Goal: Task Accomplishment & Management: Use online tool/utility

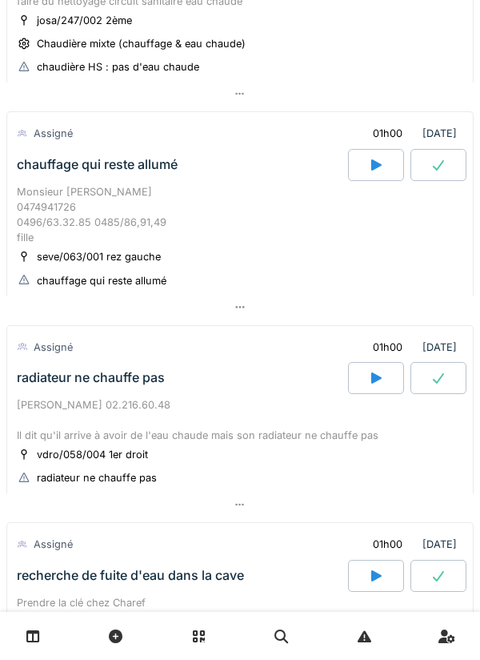
scroll to position [864, 0]
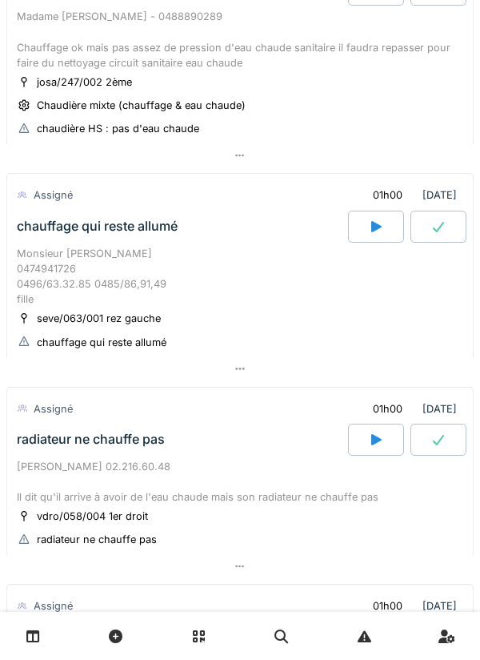
click at [364, 568] on div at bounding box center [239, 566] width 467 height 23
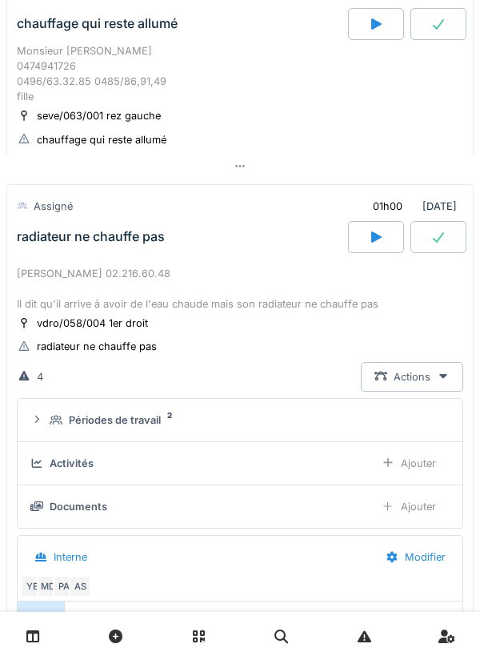
scroll to position [1191, 0]
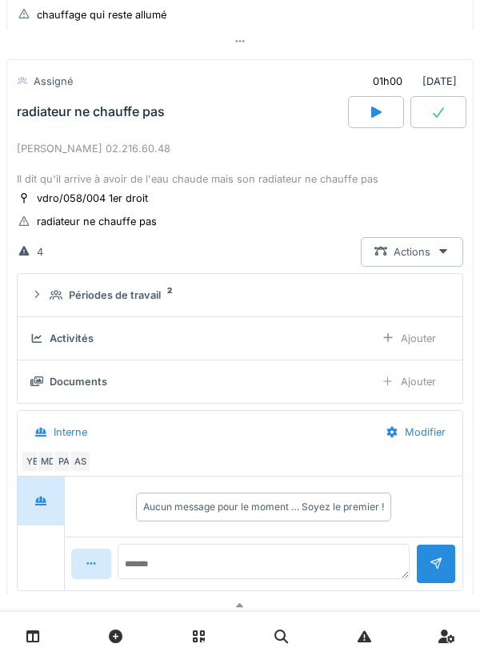
click at [327, 303] on div "Périodes de travail 2" at bounding box center [247, 294] width 394 height 15
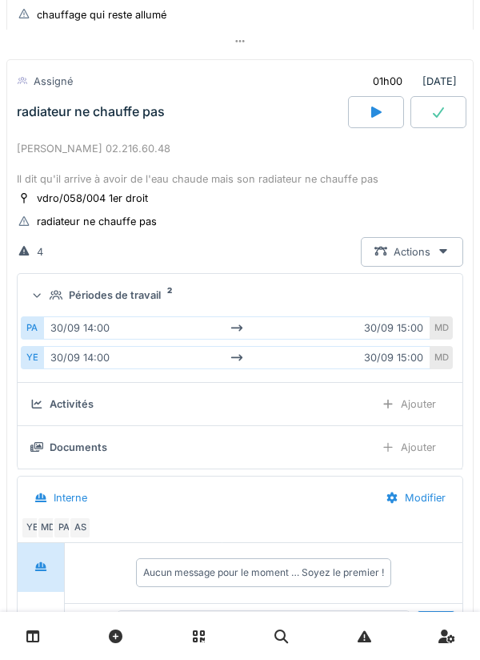
click at [403, 308] on summary "Périodes de travail 2" at bounding box center [240, 295] width 432 height 30
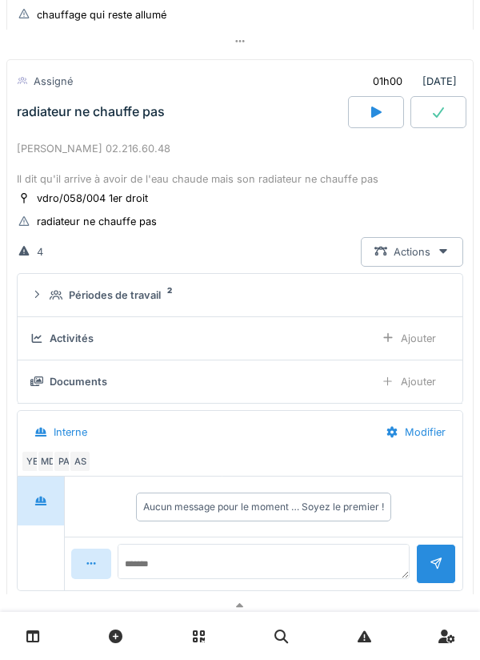
scroll to position [5, 0]
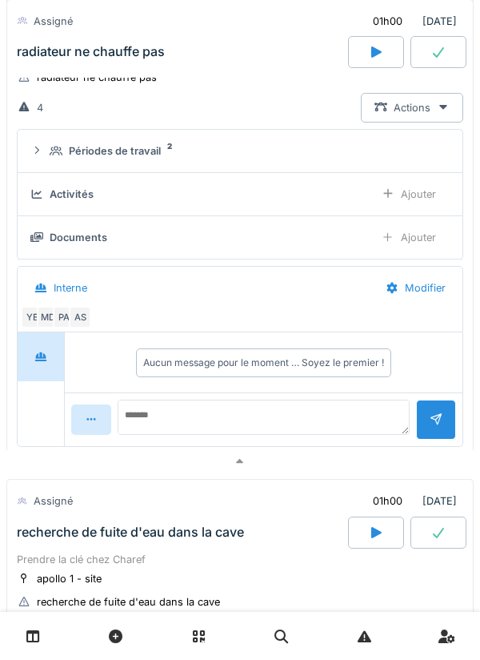
click at [285, 457] on div at bounding box center [239, 461] width 467 height 23
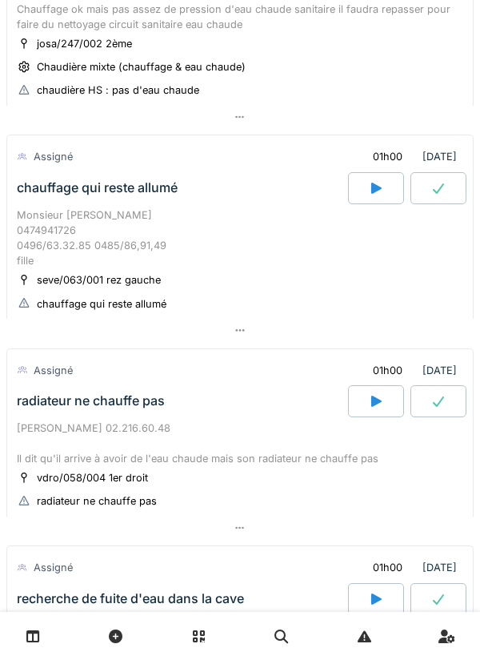
scroll to position [907, 0]
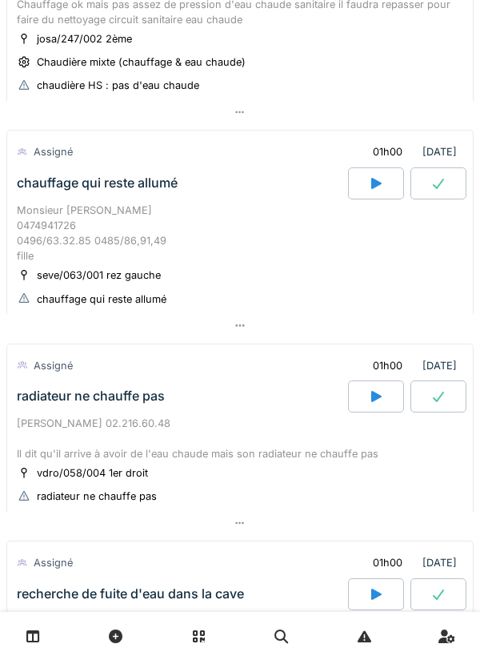
click at [371, 184] on icon at bounding box center [376, 183] width 10 height 11
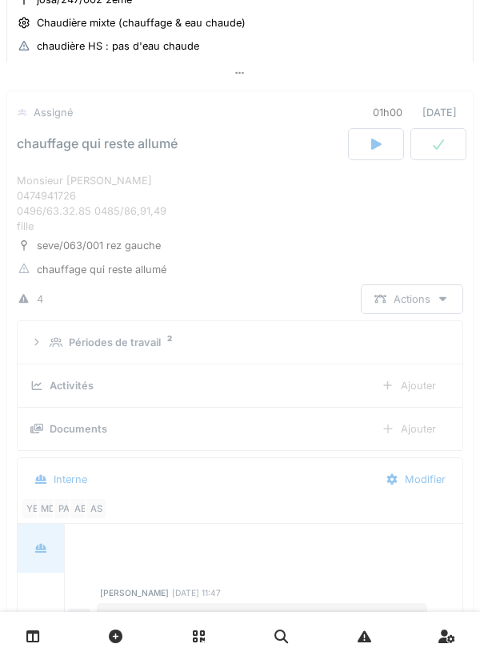
scroll to position [976, 0]
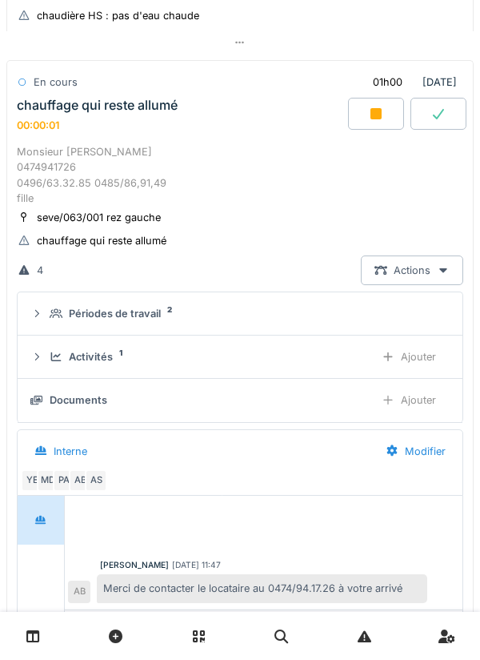
click at [426, 370] on div "Ajouter" at bounding box center [409, 357] width 82 height 30
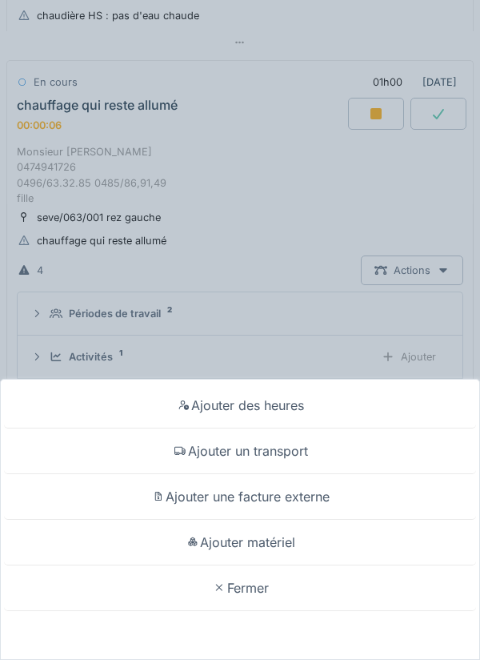
click at [319, 450] on div "Ajouter un transport" at bounding box center [240, 451] width 472 height 46
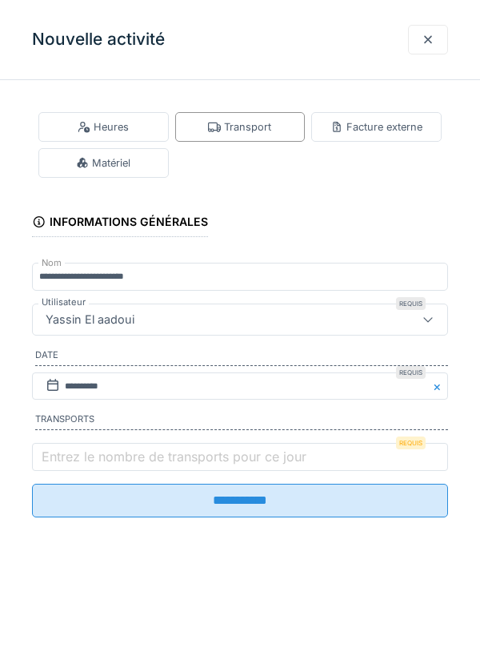
click at [255, 466] on label "Entrez le nombre de transports pour ce jour" at bounding box center [173, 456] width 271 height 19
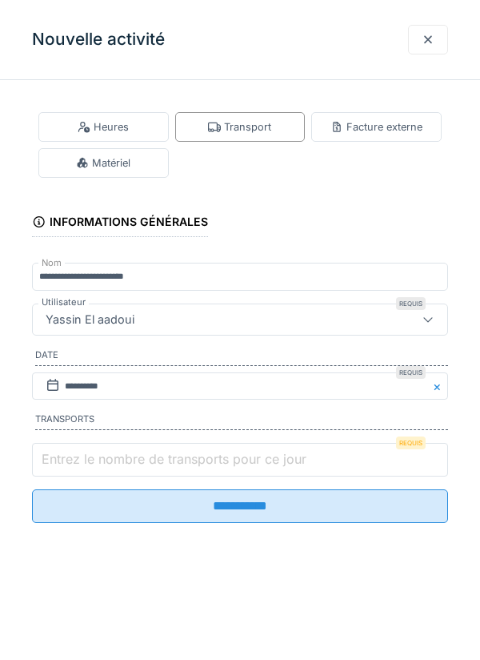
click at [255, 468] on input "Entrez le nombre de transports pour ce jour" at bounding box center [240, 460] width 416 height 34
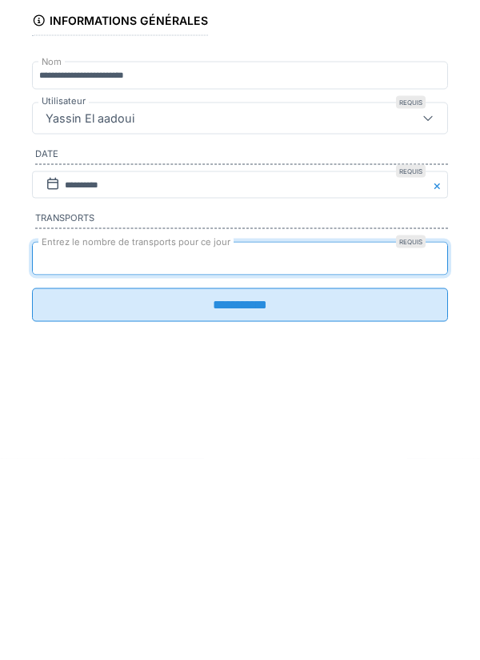
type input "*"
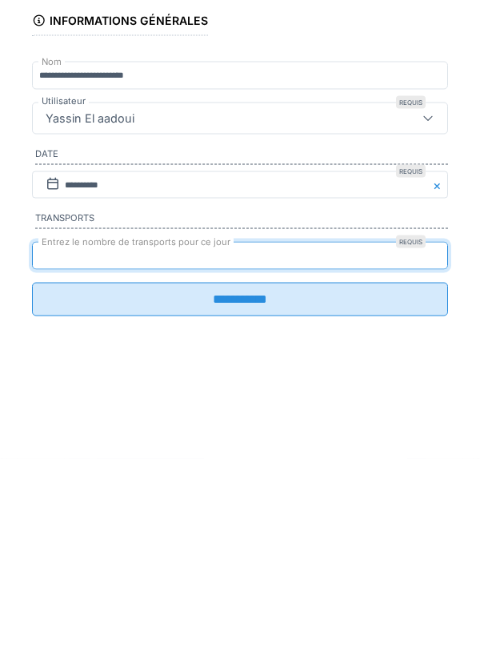
click at [267, 501] on input "**********" at bounding box center [240, 500] width 416 height 34
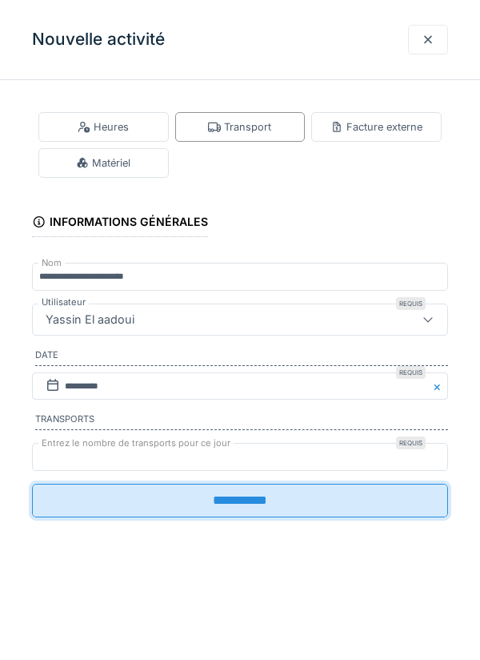
click at [250, 506] on input "**********" at bounding box center [240, 500] width 416 height 34
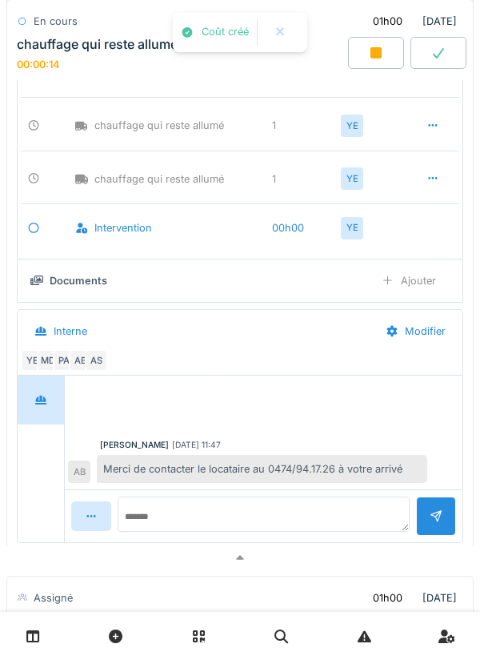
click at [257, 559] on div at bounding box center [239, 557] width 467 height 23
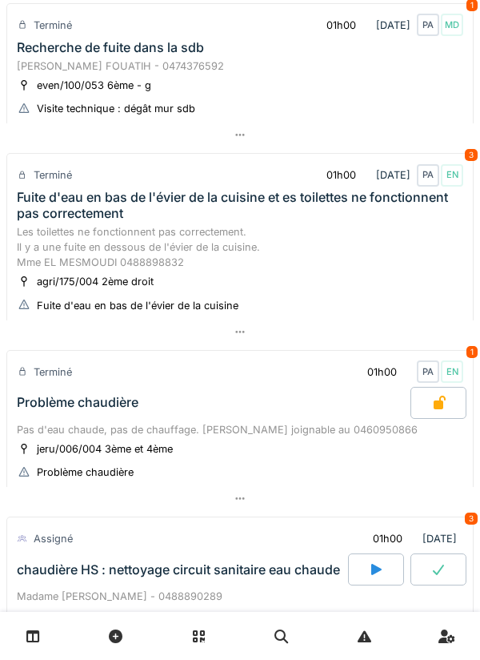
scroll to position [54, 0]
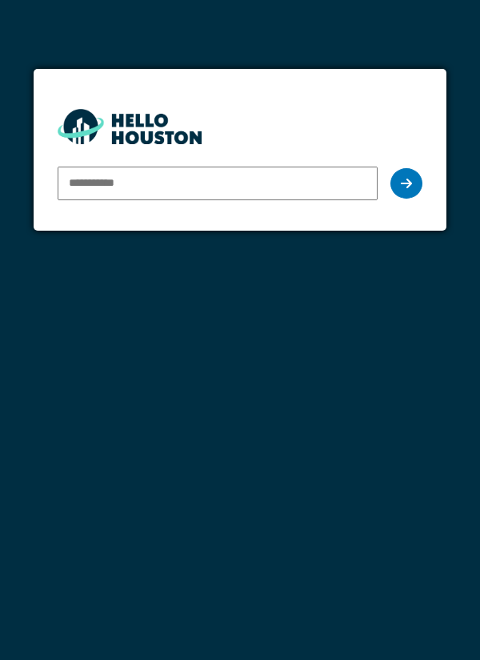
click at [349, 189] on input "email" at bounding box center [218, 183] width 321 height 34
type input "**********"
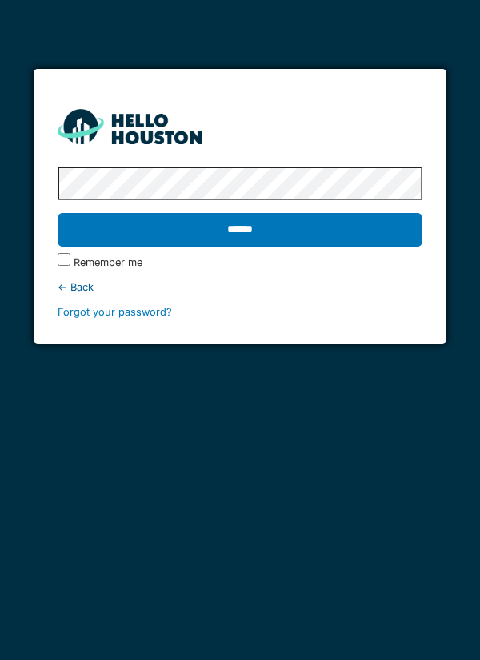
click at [363, 223] on input "******" at bounding box center [241, 230] width 366 height 34
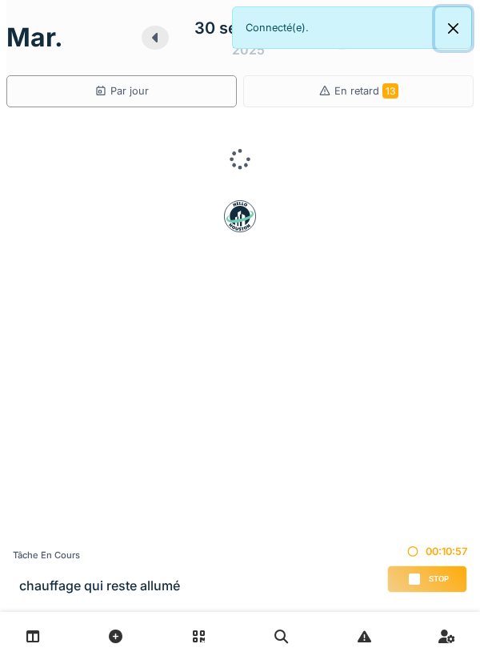
click at [459, 30] on button "Close" at bounding box center [453, 28] width 36 height 42
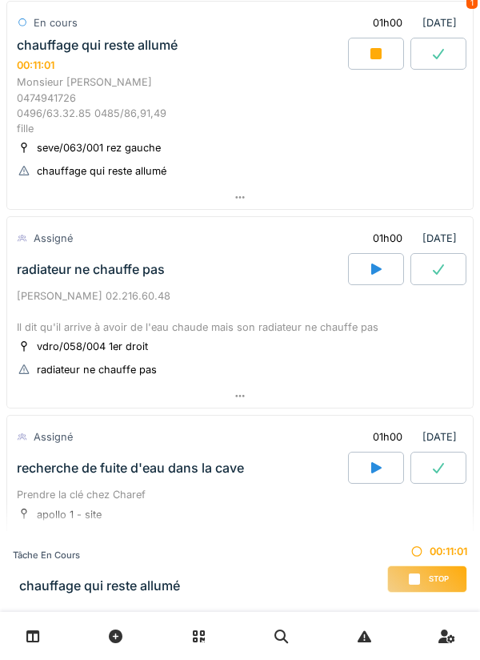
scroll to position [1047, 0]
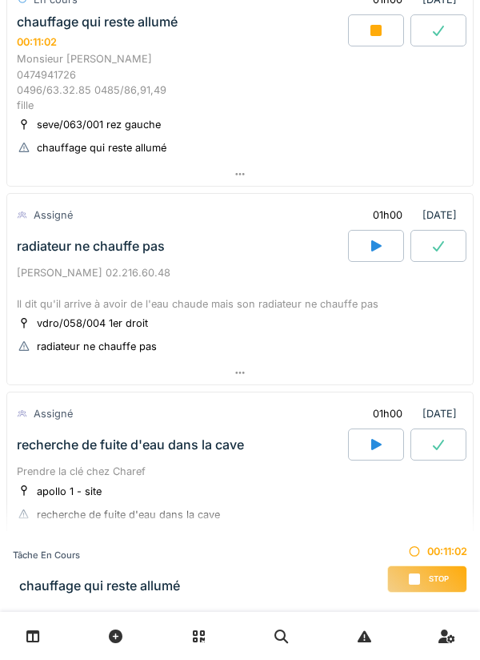
click at [383, 33] on icon at bounding box center [376, 30] width 16 height 13
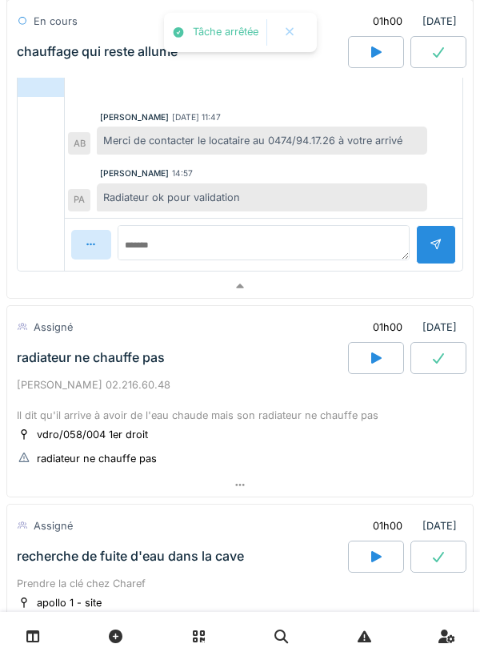
scroll to position [1410, 0]
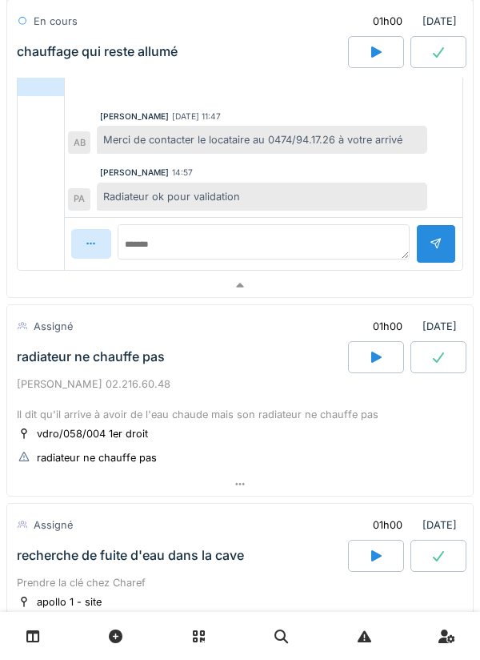
click at [355, 291] on div at bounding box center [240, 285] width 466 height 23
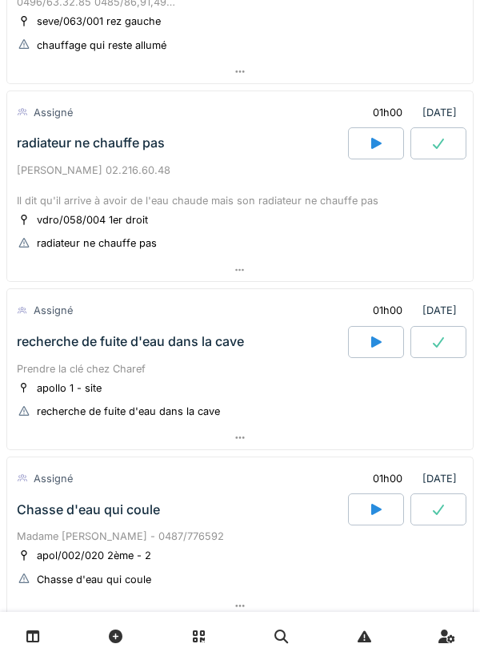
scroll to position [1117, 0]
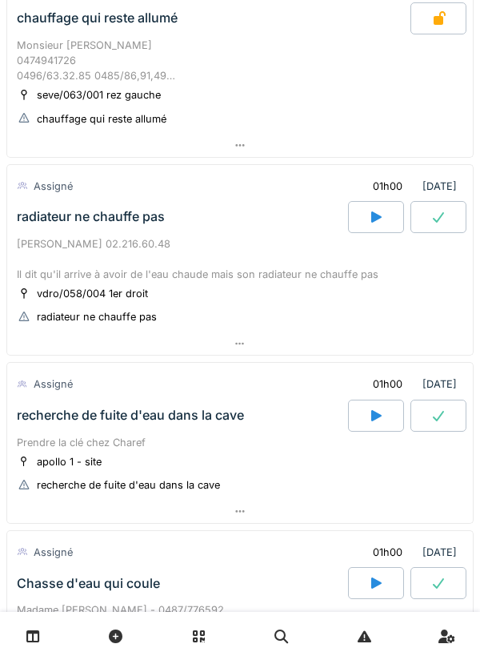
click at [370, 218] on icon at bounding box center [376, 216] width 16 height 13
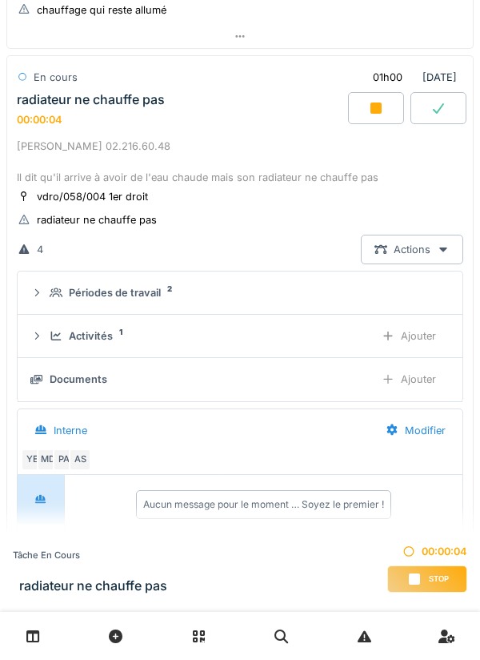
scroll to position [1169, 0]
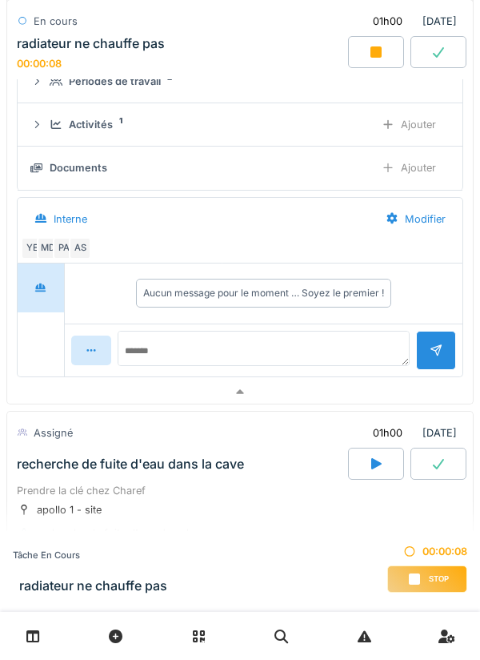
click at [289, 390] on div at bounding box center [240, 391] width 466 height 23
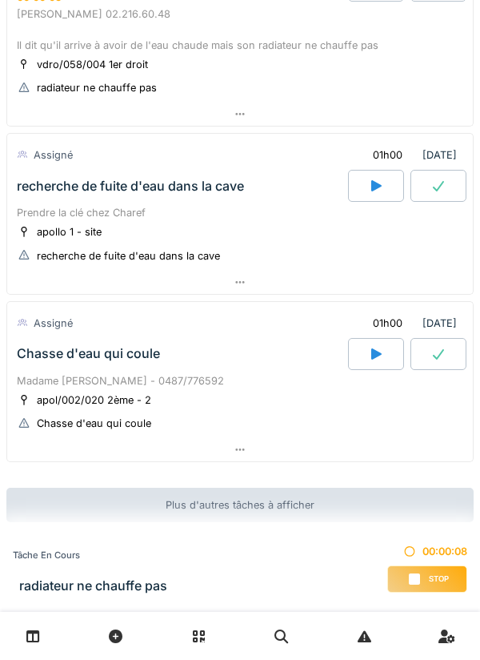
scroll to position [1290, 0]
